Goal: Transaction & Acquisition: Purchase product/service

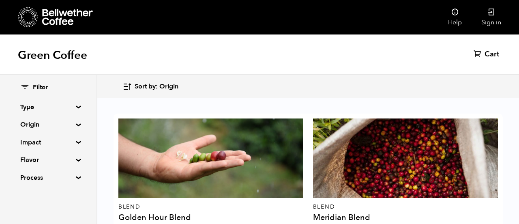
scroll to position [58, 0]
click at [268, 76] on div "Sort by: Origin Sort by: Origin Sort by: Most recent Sort by: Name Sort by: Pri…" at bounding box center [259, 86] width 519 height 23
click at [291, 118] on div "Blend Golden Hour Blend From $ 6.25 /lb" at bounding box center [210, 176] width 185 height 117
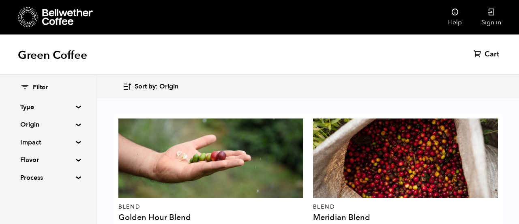
scroll to position [875, 0]
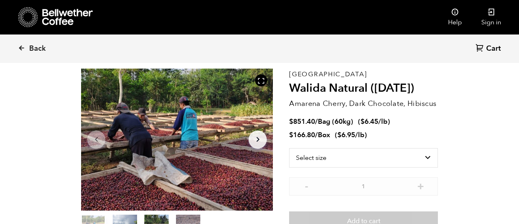
scroll to position [34, 0]
click at [33, 51] on span "Back" at bounding box center [37, 49] width 17 height 10
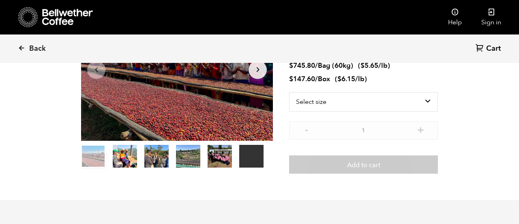
scroll to position [353, 347]
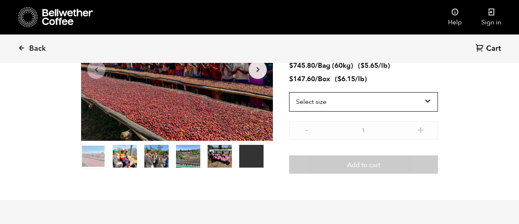
click at [369, 104] on select "Select size Bag (60kg) (132 lbs) Box (24 lbs)" at bounding box center [363, 101] width 149 height 19
select select "bag-3"
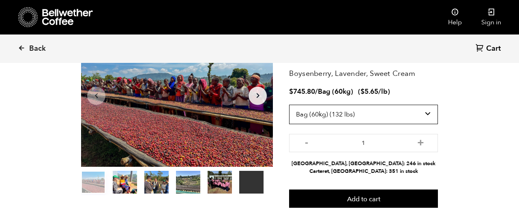
scroll to position [78, 0]
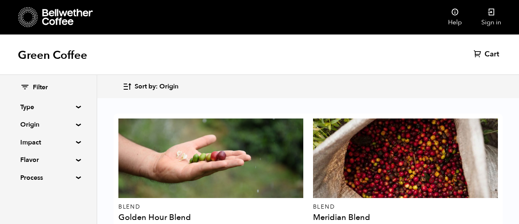
scroll to position [837, 0]
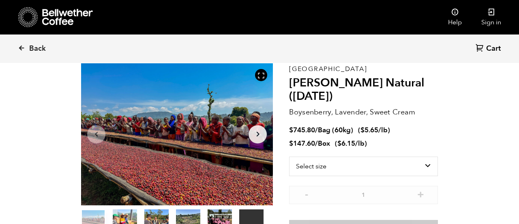
scroll to position [43, 0]
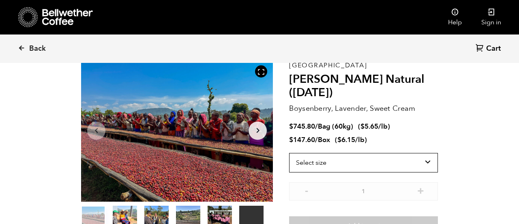
click at [422, 156] on select "Select size Bag (60kg) (132 lbs) Box (24 lbs)" at bounding box center [363, 162] width 149 height 19
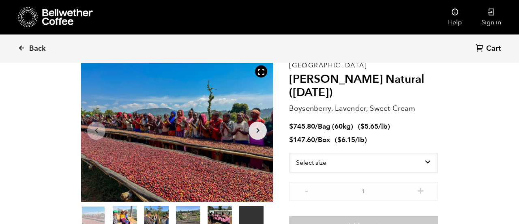
click at [96, 130] on icon "Arrow Left" at bounding box center [97, 131] width 10 height 10
click at [98, 126] on icon "Arrow Left" at bounding box center [97, 131] width 10 height 10
click at [92, 127] on icon "Arrow Left" at bounding box center [97, 131] width 10 height 10
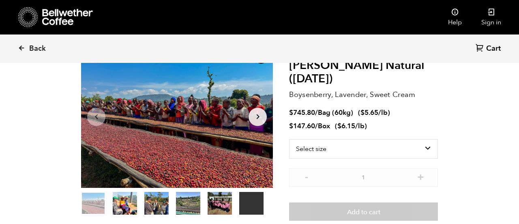
scroll to position [58, 0]
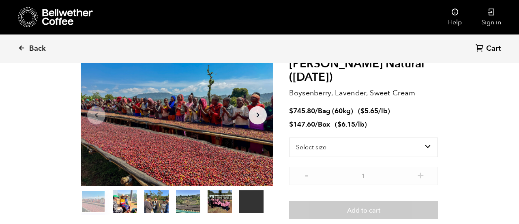
click at [261, 118] on icon "Arrow Right" at bounding box center [258, 115] width 10 height 10
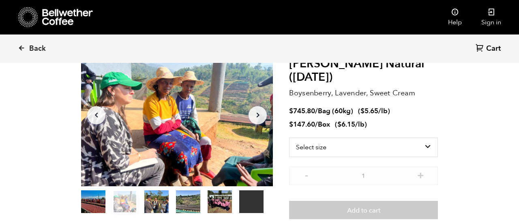
scroll to position [73, 0]
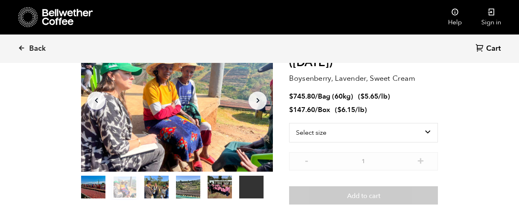
click at [261, 99] on icon "Arrow Right" at bounding box center [258, 101] width 10 height 10
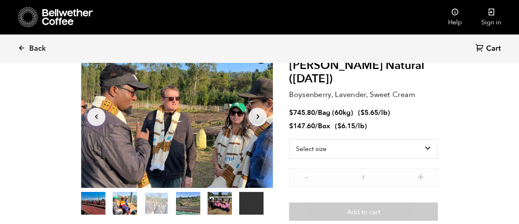
scroll to position [55, 0]
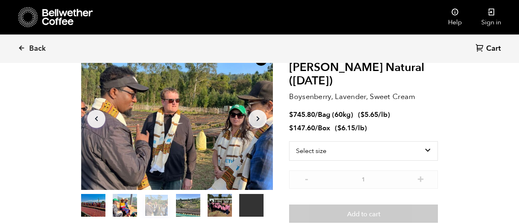
click at [262, 120] on icon "Arrow Right" at bounding box center [258, 119] width 10 height 10
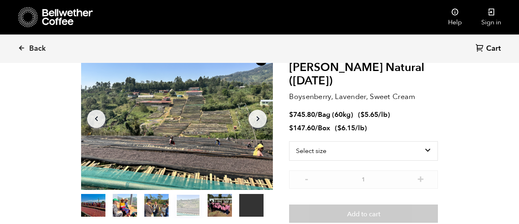
click at [263, 119] on button "Arrow Right" at bounding box center [257, 118] width 18 height 18
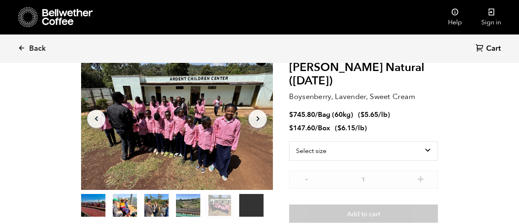
click at [261, 119] on icon "Arrow Right" at bounding box center [258, 119] width 10 height 10
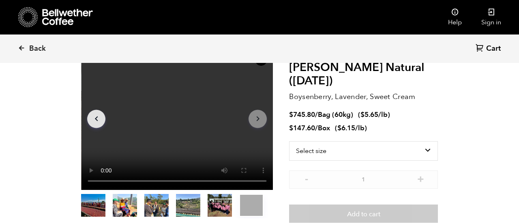
click at [253, 121] on icon "Arrow Right" at bounding box center [258, 119] width 10 height 10
click at [261, 122] on icon "Arrow Right" at bounding box center [258, 119] width 10 height 10
click at [94, 120] on icon "Arrow Left" at bounding box center [97, 119] width 10 height 10
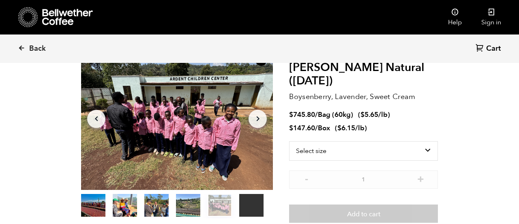
click at [91, 119] on button "Arrow Left" at bounding box center [96, 118] width 18 height 18
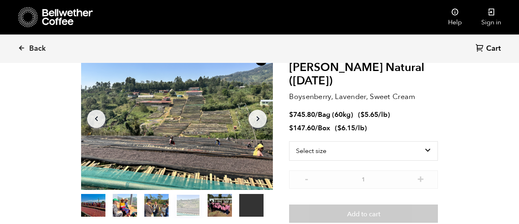
click at [100, 119] on icon "Arrow Left" at bounding box center [97, 119] width 10 height 10
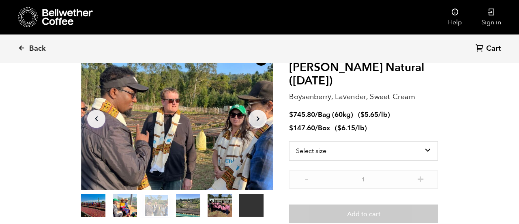
click at [95, 116] on icon "Arrow Left" at bounding box center [97, 119] width 10 height 10
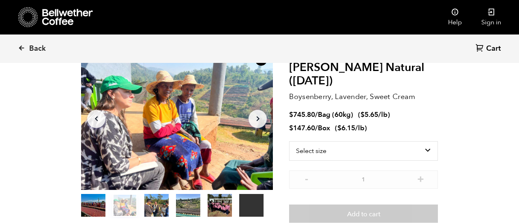
click at [96, 122] on icon "Arrow Left" at bounding box center [97, 119] width 10 height 10
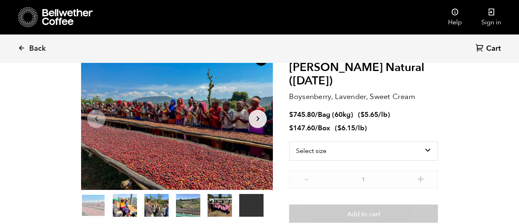
click at [94, 119] on icon "Arrow Left" at bounding box center [97, 119] width 10 height 10
click at [94, 118] on icon "Arrow Left" at bounding box center [97, 119] width 10 height 10
click at [96, 118] on icon "button" at bounding box center [96, 118] width 3 height 5
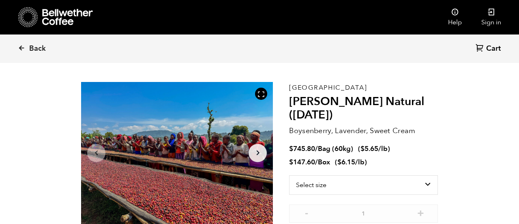
scroll to position [0, 0]
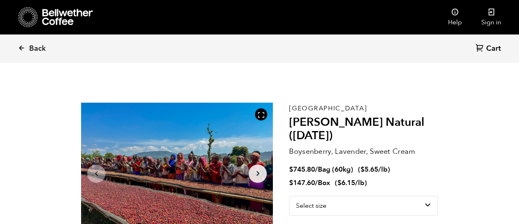
click at [21, 51] on icon at bounding box center [21, 47] width 7 height 7
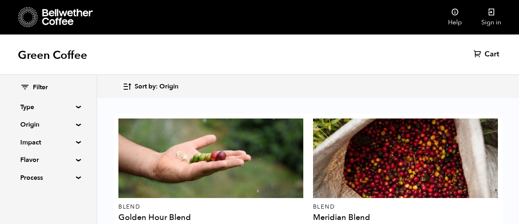
scroll to position [372, 0]
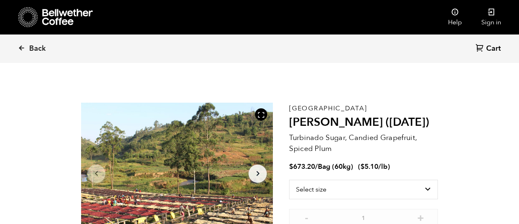
scroll to position [353, 347]
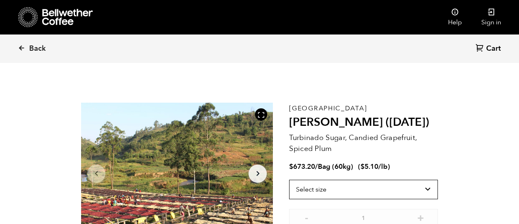
click at [370, 190] on select "Select size Bag (60kg) (132 lbs)" at bounding box center [363, 189] width 149 height 19
select select "bag-3"
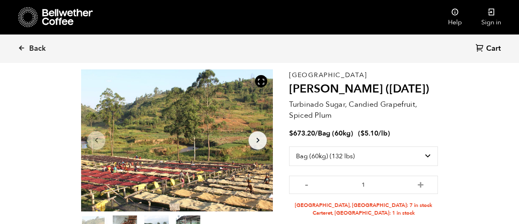
click at [26, 19] on icon at bounding box center [28, 17] width 20 height 21
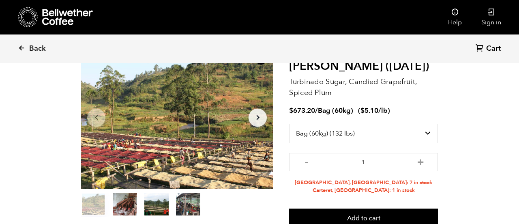
scroll to position [72, 0]
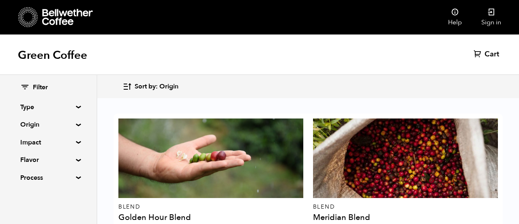
scroll to position [489, 0]
click at [76, 124] on summary "Origin" at bounding box center [48, 125] width 56 height 10
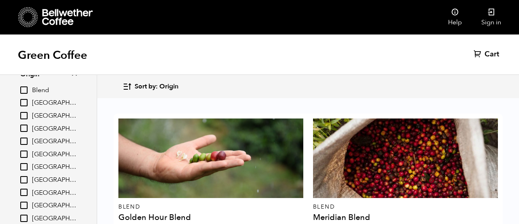
scroll to position [568, 0]
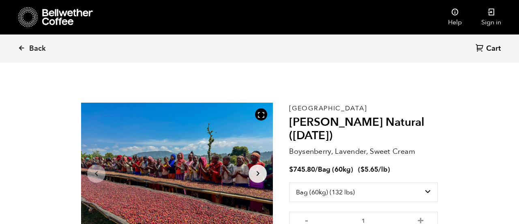
select select "bag-3"
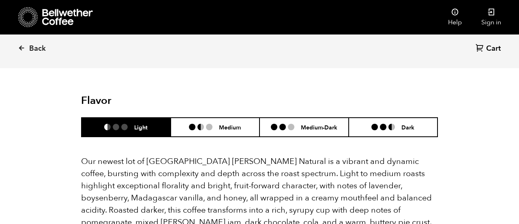
scroll to position [702, 0]
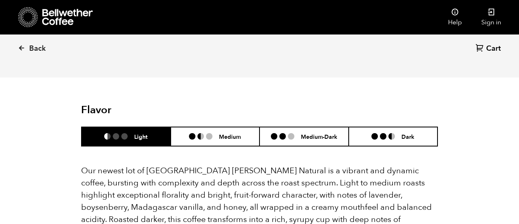
click at [382, 133] on li at bounding box center [383, 136] width 6 height 6
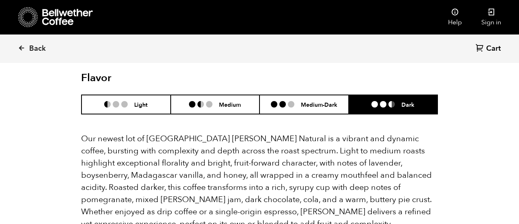
scroll to position [735, 0]
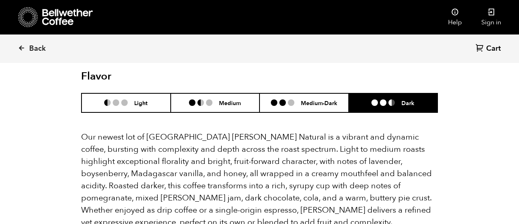
click at [143, 99] on h6 "Light" at bounding box center [140, 102] width 13 height 7
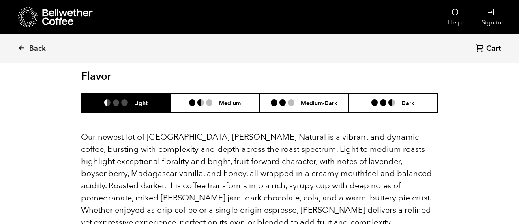
click at [224, 99] on h6 "Medium" at bounding box center [230, 102] width 22 height 7
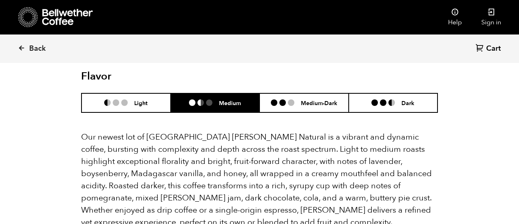
click at [308, 99] on h6 "Medium-Dark" at bounding box center [319, 102] width 36 height 7
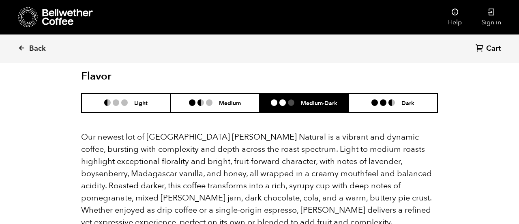
click at [376, 99] on li at bounding box center [374, 102] width 6 height 6
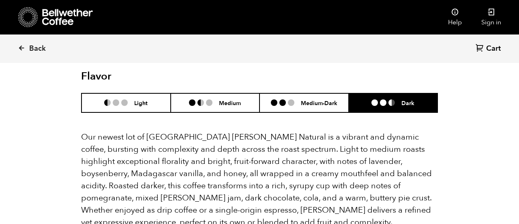
click at [60, 17] on icon at bounding box center [67, 17] width 51 height 16
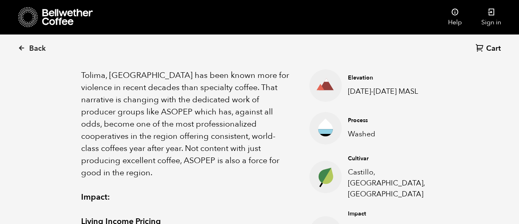
scroll to position [298, 0]
click at [21, 50] on icon at bounding box center [21, 47] width 7 height 7
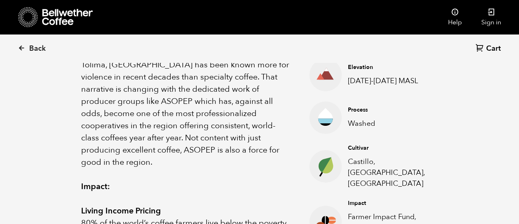
scroll to position [337, 0]
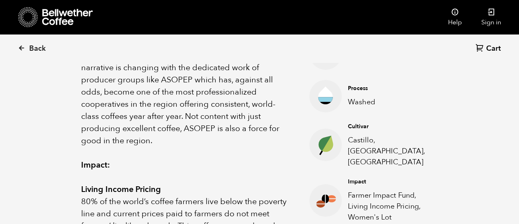
click at [22, 24] on icon at bounding box center [21, 24] width 0 height 0
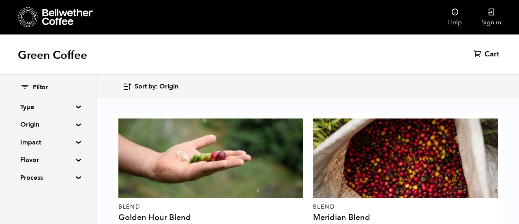
click at [174, 172] on div at bounding box center [210, 157] width 185 height 79
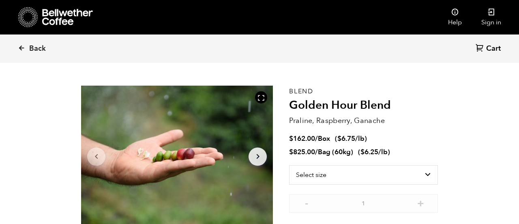
scroll to position [17, 0]
click at [30, 51] on span "Back" at bounding box center [37, 49] width 17 height 10
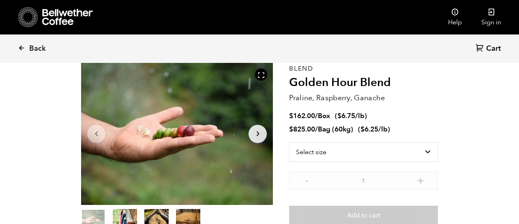
scroll to position [56, 0]
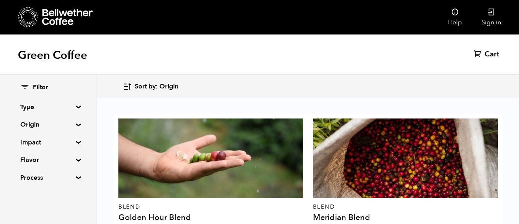
scroll to position [51, 0]
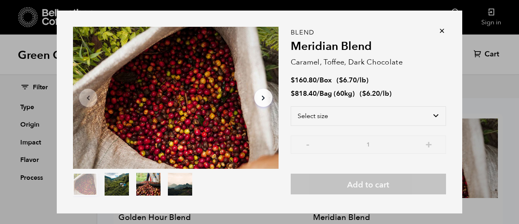
scroll to position [48, 0]
click at [79, 123] on div at bounding box center [175, 98] width 205 height 142
click at [48, 125] on div "Item 1 of 4 Arrow Left Arrow Right item 0 item 1 item 2 item 3 Item 1 of 4 Blen…" at bounding box center [259, 112] width 519 height 224
click at [40, 124] on summary "Origin" at bounding box center [48, 125] width 56 height 10
click at [443, 50] on div "Green Coffee Cart (0)" at bounding box center [259, 54] width 519 height 41
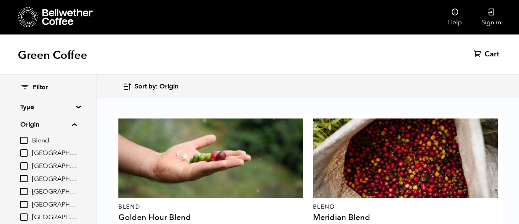
click at [442, 53] on div "Green Coffee Cart (0)" at bounding box center [259, 54] width 519 height 41
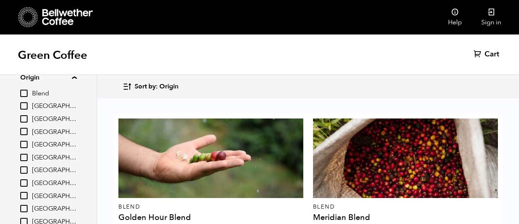
scroll to position [146, 0]
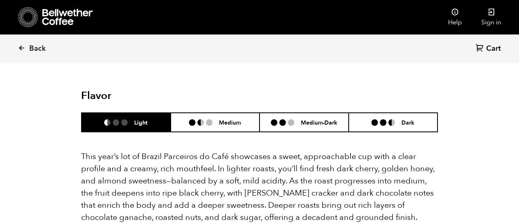
scroll to position [769, 0]
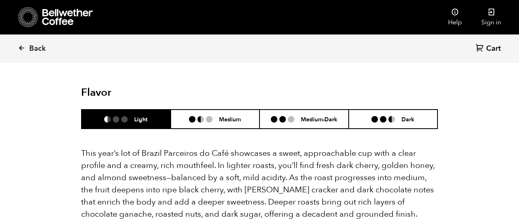
click at [375, 116] on li at bounding box center [374, 119] width 6 height 6
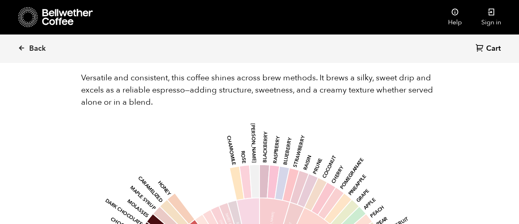
scroll to position [941, 0]
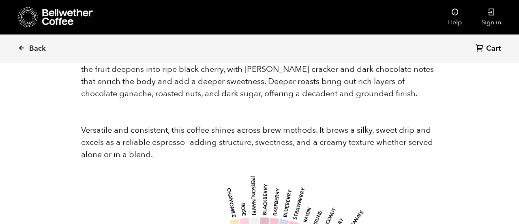
scroll to position [855, 0]
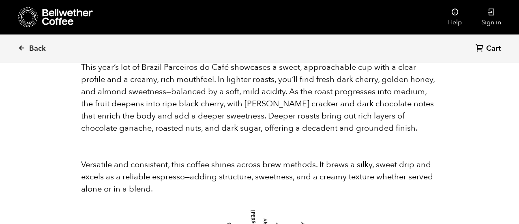
click at [38, 50] on span "Back" at bounding box center [37, 49] width 17 height 10
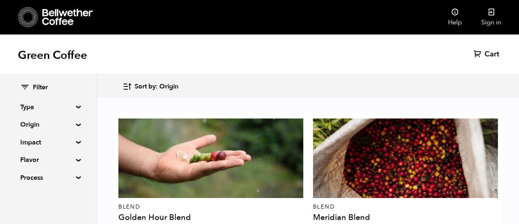
scroll to position [229, 0]
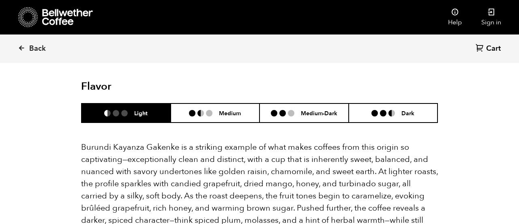
scroll to position [495, 0]
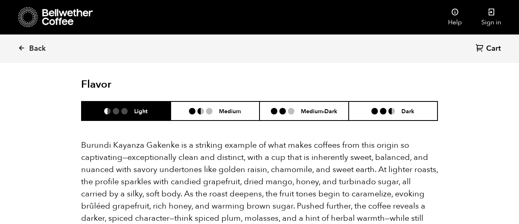
click at [227, 107] on h6 "Medium" at bounding box center [230, 110] width 22 height 7
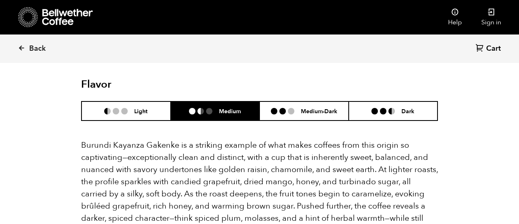
click at [303, 107] on h6 "Medium-Dark" at bounding box center [319, 110] width 36 height 7
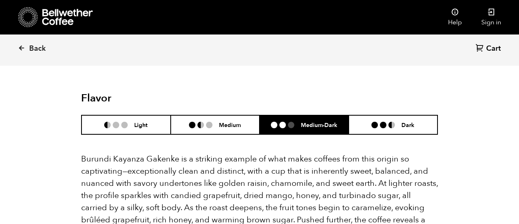
scroll to position [477, 0]
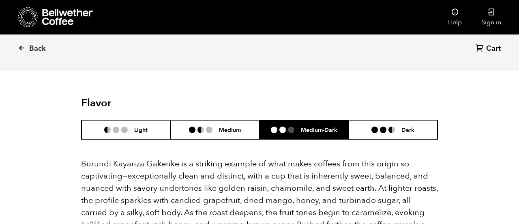
click at [392, 126] on li at bounding box center [391, 129] width 6 height 6
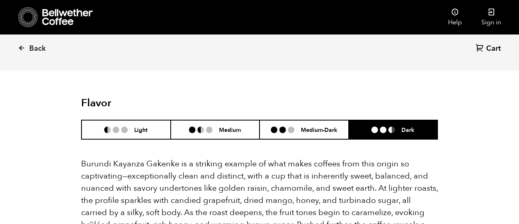
click at [282, 158] on p "Burundi Kayanza Gakenke is a striking example of what makes coffees from this o…" at bounding box center [259, 206] width 357 height 97
click at [293, 102] on header "Flavor Light Medium Medium-Dark Dark" at bounding box center [259, 118] width 357 height 43
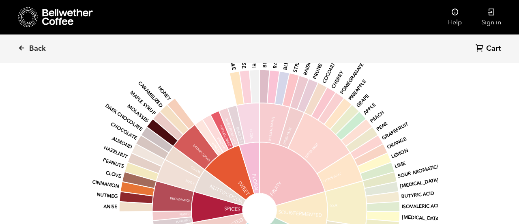
scroll to position [723, 0]
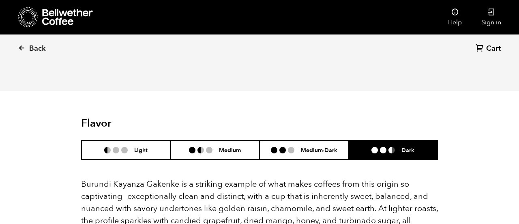
click at [135, 146] on h6 "Light" at bounding box center [140, 149] width 13 height 7
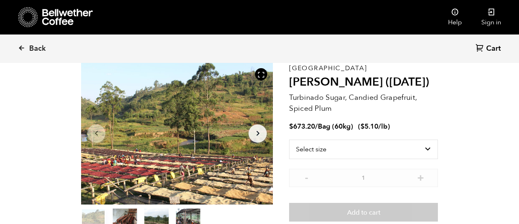
scroll to position [0, 0]
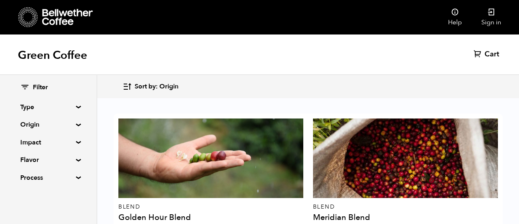
click at [76, 125] on summary "Origin" at bounding box center [48, 125] width 56 height 10
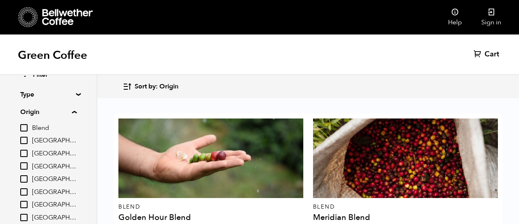
scroll to position [14, 0]
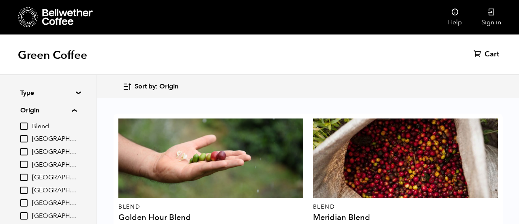
click at [28, 137] on input "[GEOGRAPHIC_DATA]" at bounding box center [23, 138] width 7 height 7
checkbox input "true"
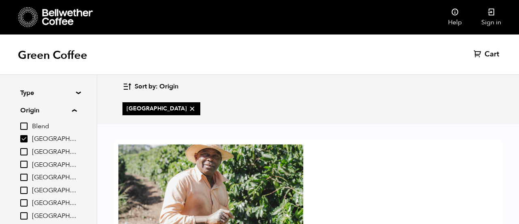
click at [251, 176] on div at bounding box center [210, 183] width 185 height 79
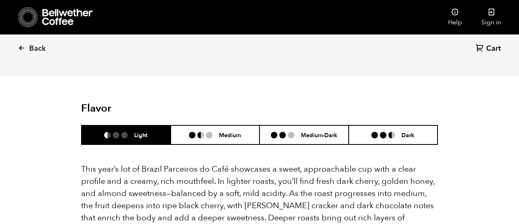
scroll to position [753, 0]
click at [385, 131] on li at bounding box center [383, 134] width 6 height 6
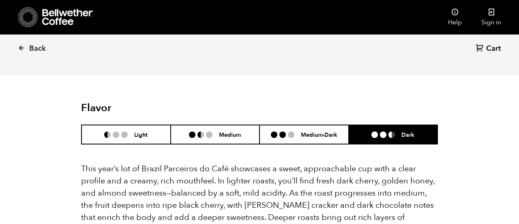
click at [306, 131] on h6 "Medium-Dark" at bounding box center [319, 134] width 36 height 7
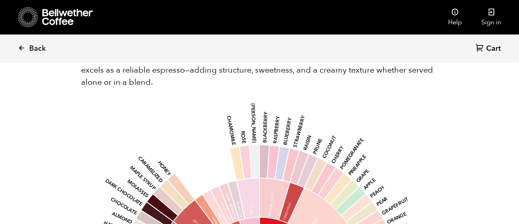
scroll to position [965, 0]
